Goal: Task Accomplishment & Management: Use online tool/utility

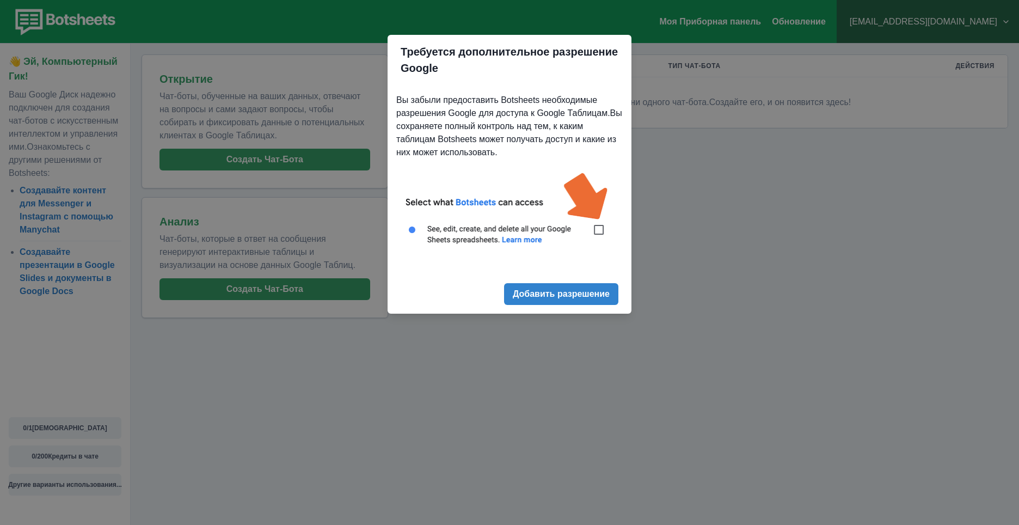
click at [737, 240] on div "Требуется дополнительное разрешение Google Вы забыли предоставить Botsheets нео…" at bounding box center [509, 262] width 1019 height 525
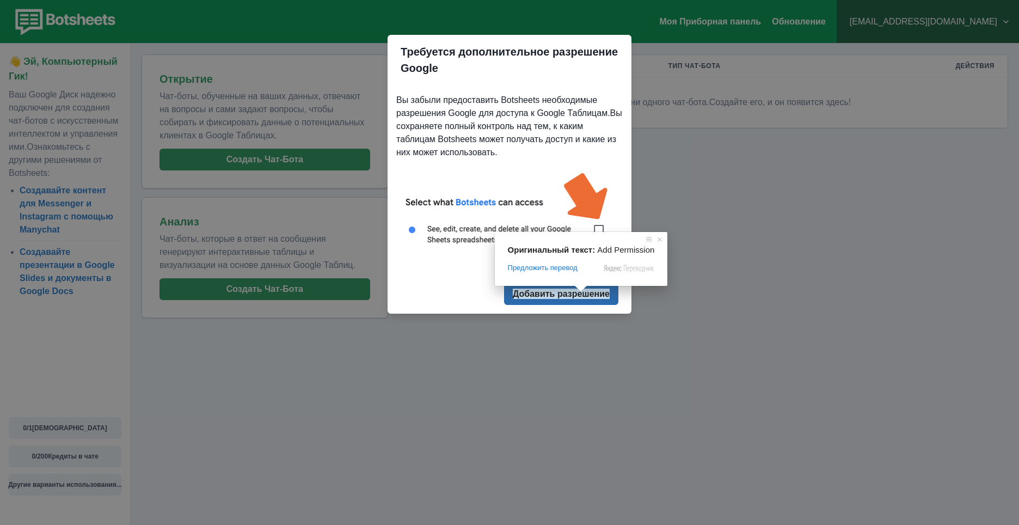
click at [564, 293] on ya-tr-span "Добавить разрешение" at bounding box center [561, 293] width 97 height 10
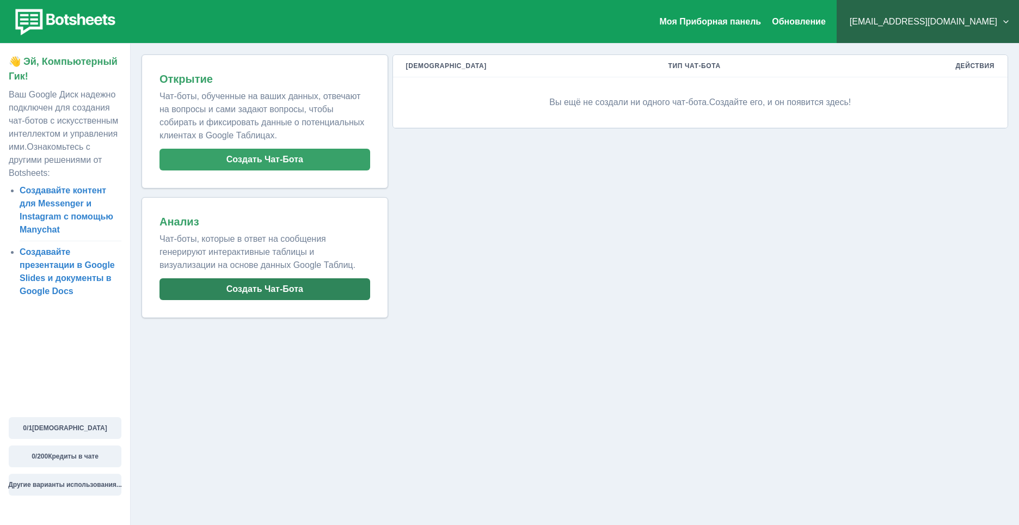
click at [279, 293] on button "Создать Чат-Бота" at bounding box center [264, 289] width 211 height 22
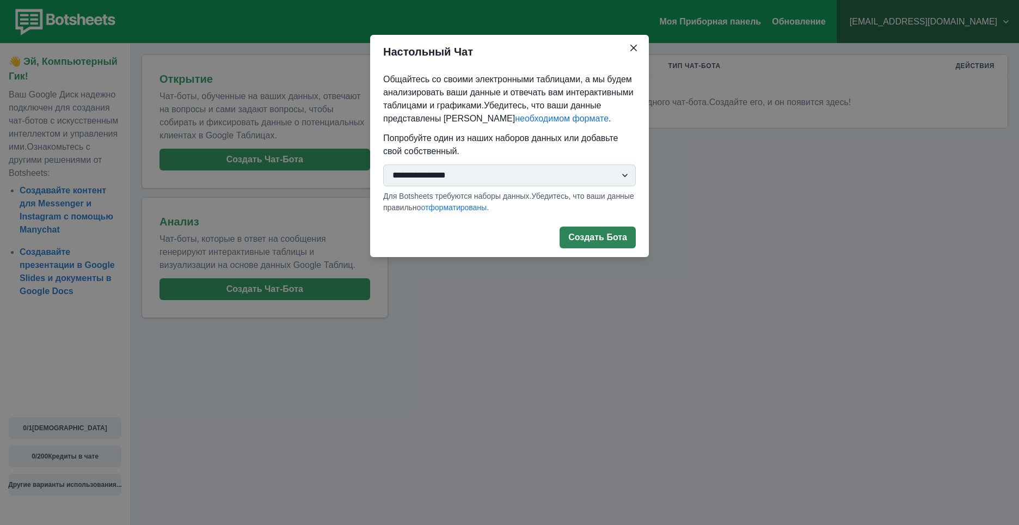
click at [585, 240] on ya-tr-span "Создать Бота" at bounding box center [597, 237] width 59 height 10
